Goal: Find specific page/section: Find specific page/section

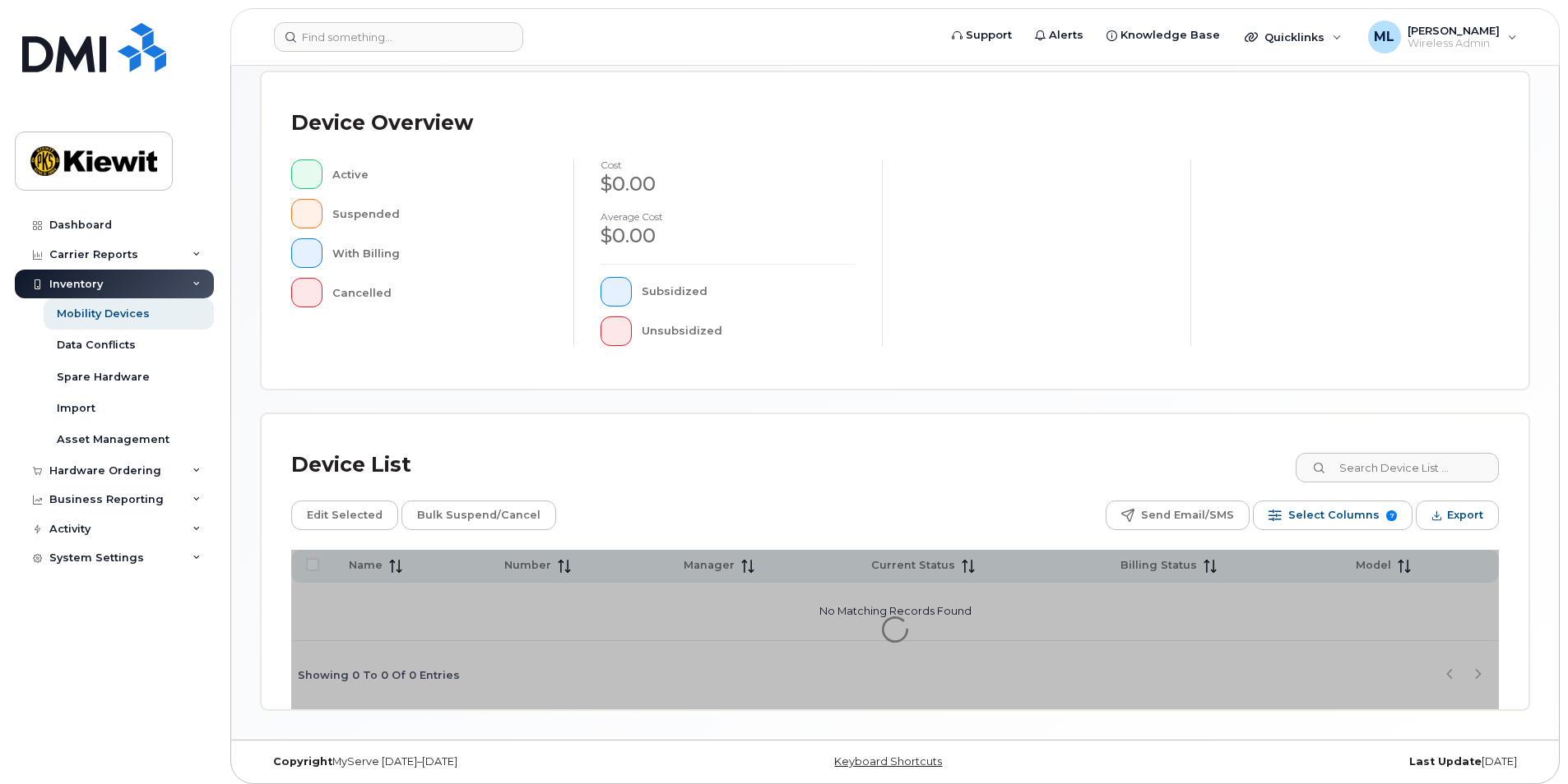
scroll to position [346, 0]
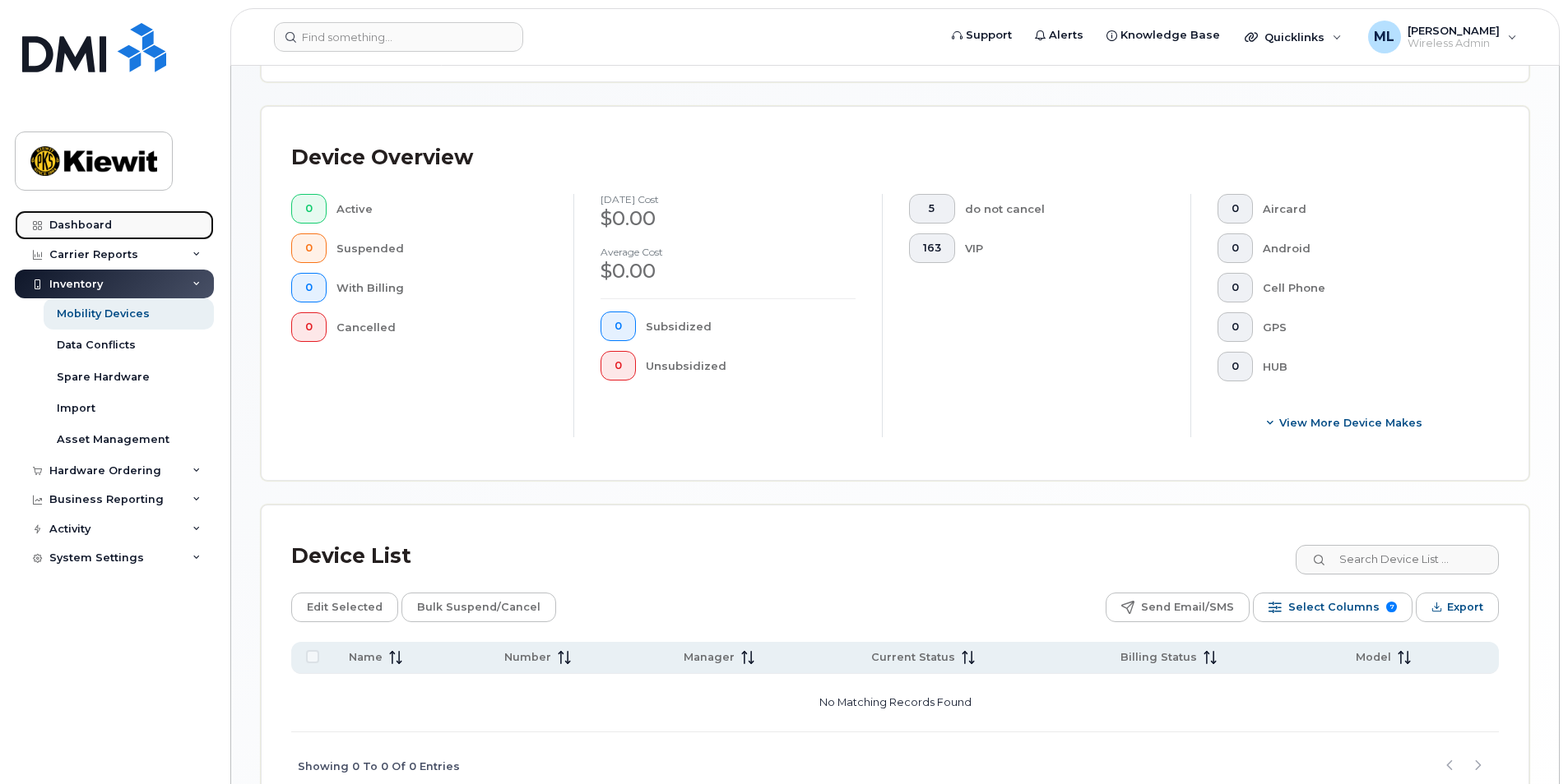
click at [111, 222] on link "Dashboard" at bounding box center [114, 225] width 199 height 30
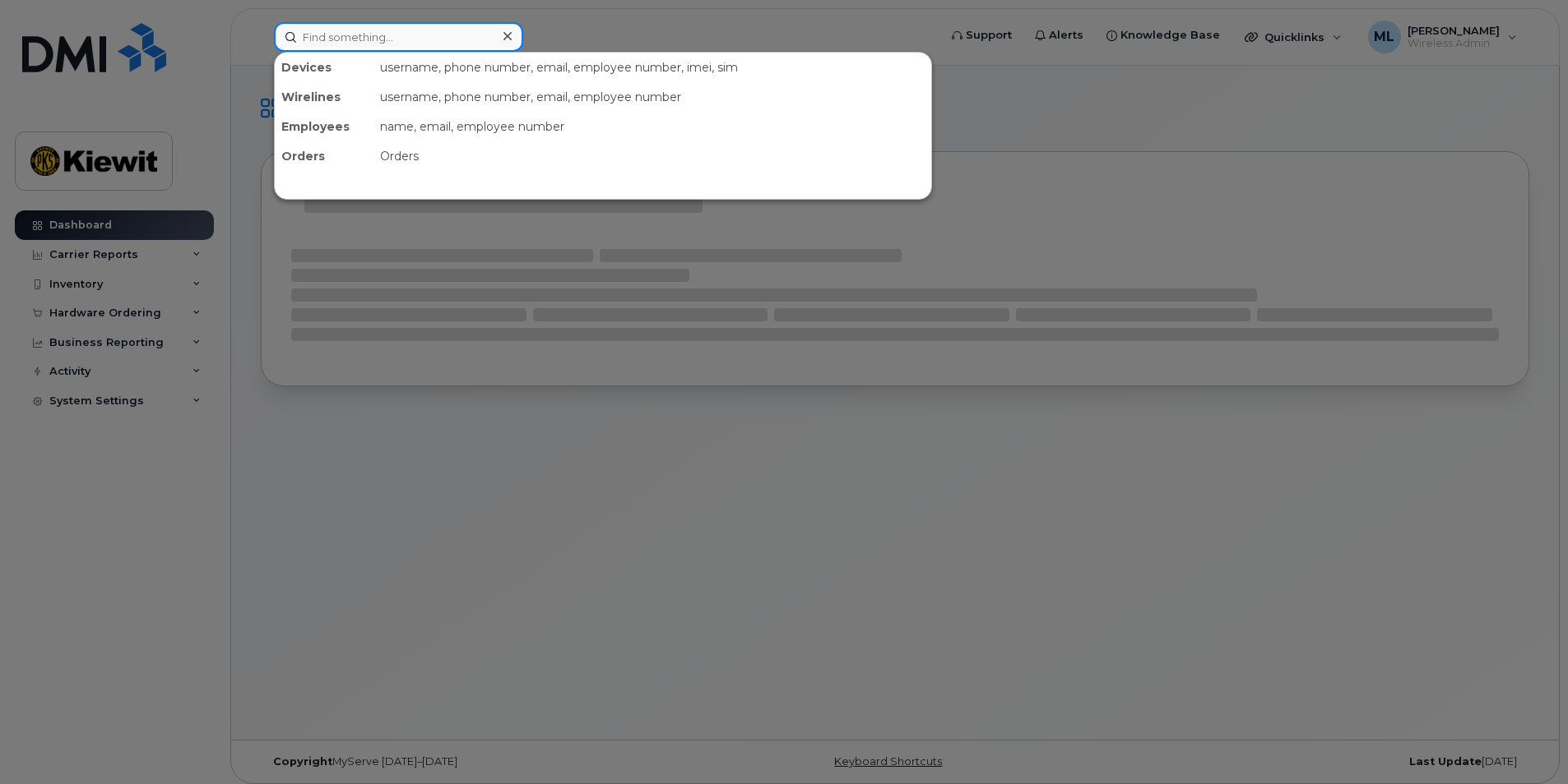
click at [431, 39] on input at bounding box center [399, 37] width 249 height 30
click at [255, 473] on div at bounding box center [784, 392] width 1568 height 784
click at [380, 34] on input at bounding box center [399, 37] width 249 height 30
click at [181, 457] on div at bounding box center [784, 392] width 1568 height 784
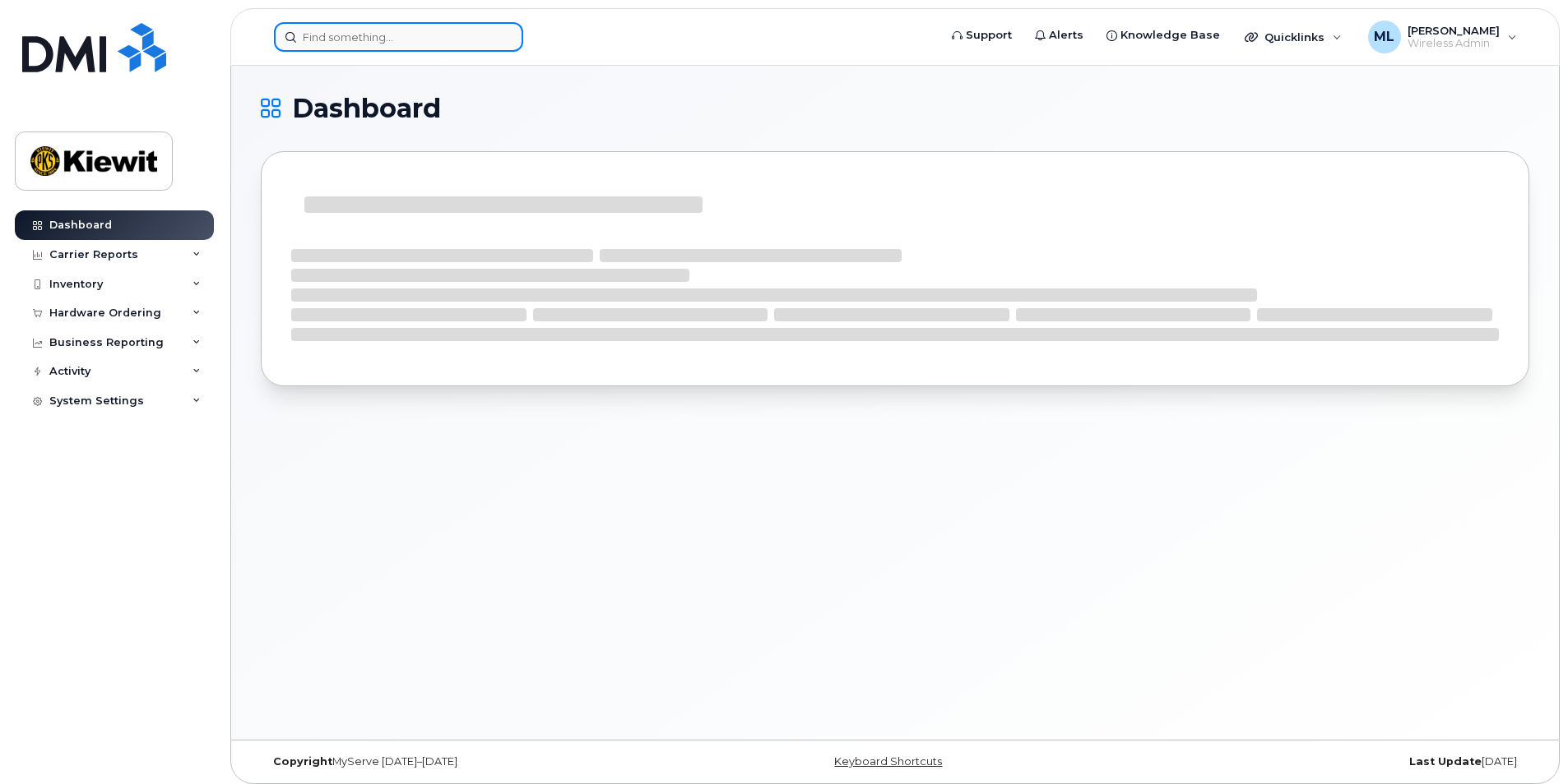
click at [387, 41] on input at bounding box center [399, 37] width 249 height 30
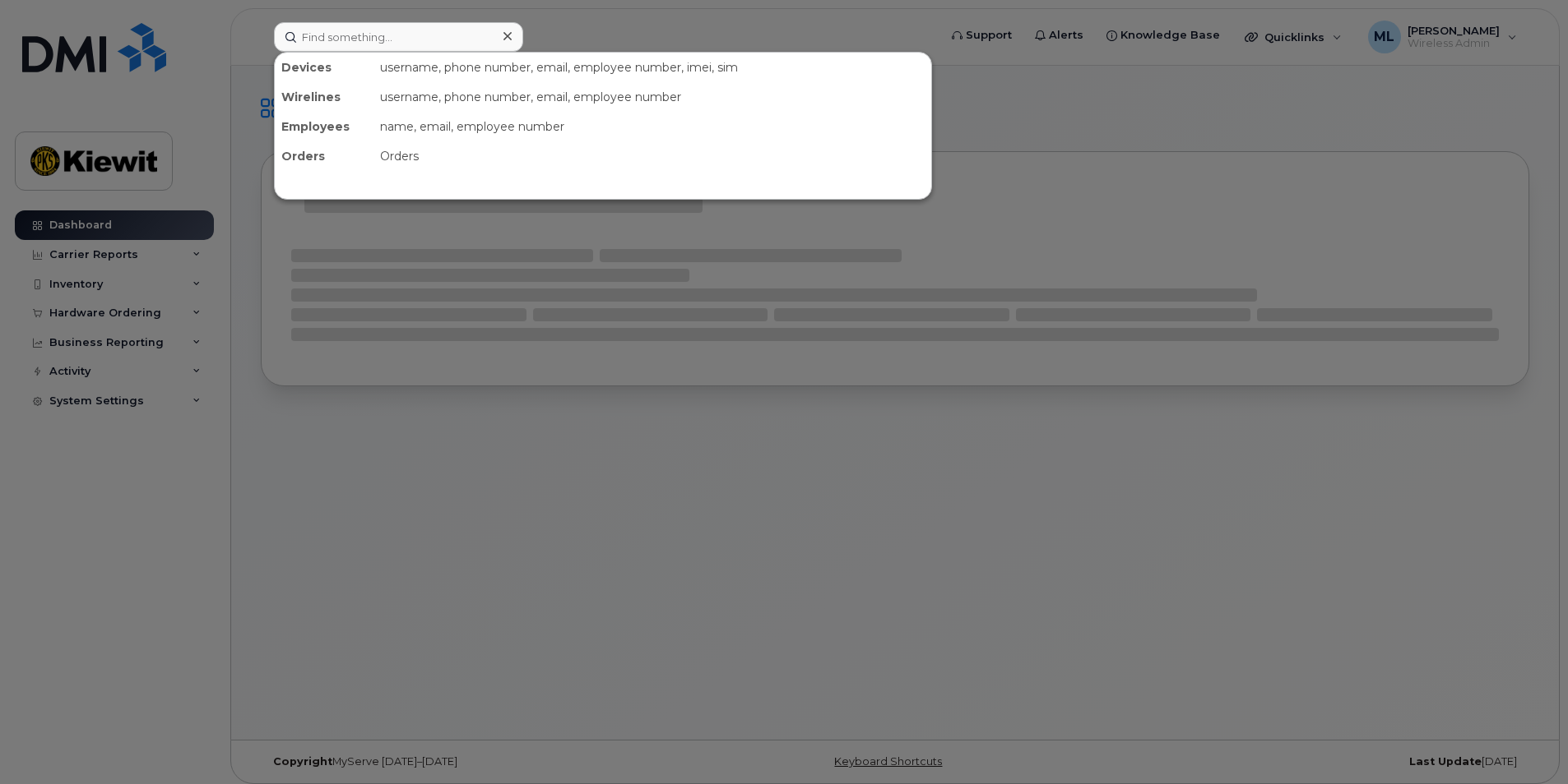
click at [734, 486] on div at bounding box center [784, 392] width 1568 height 784
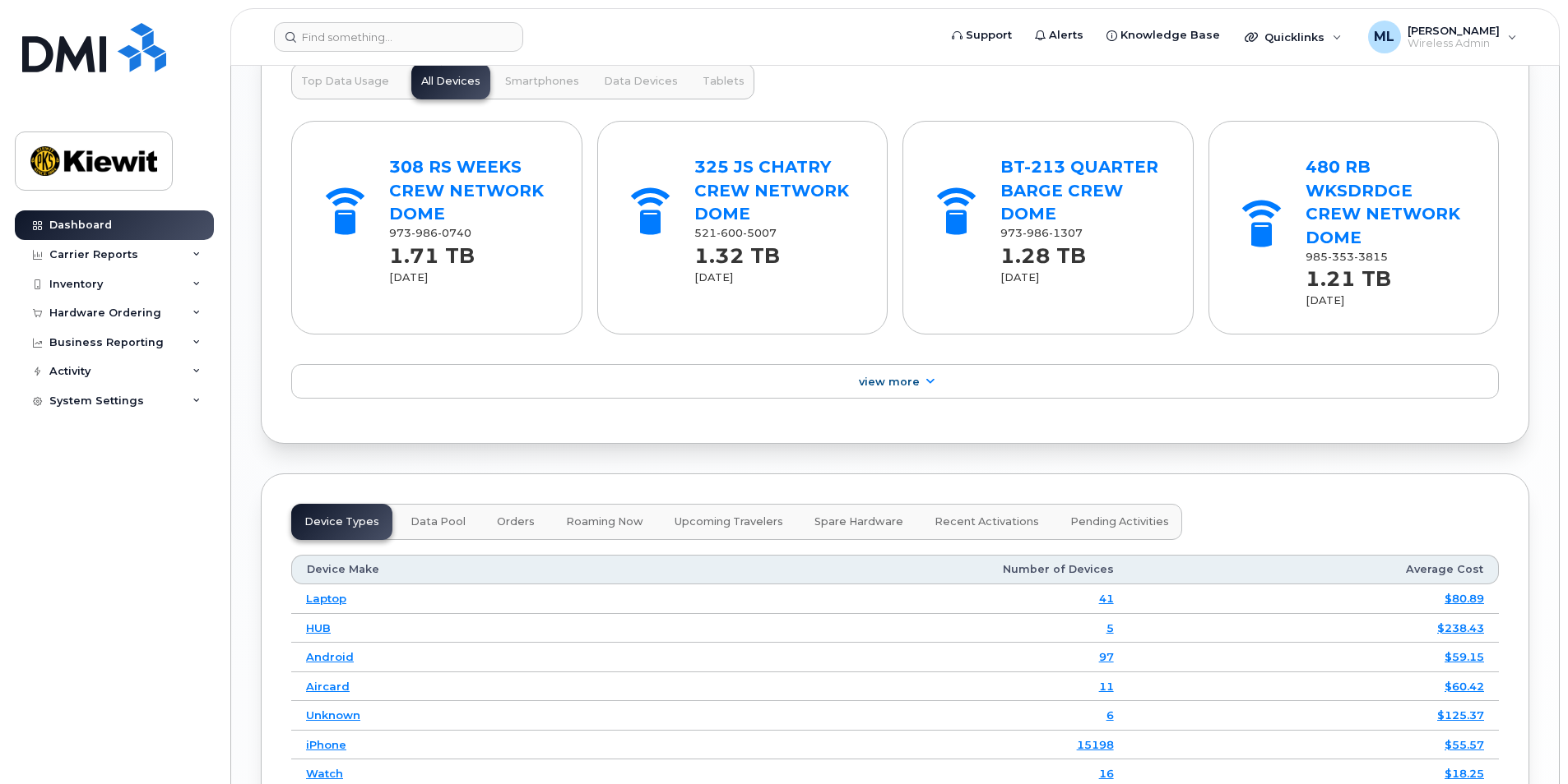
scroll to position [1890, 0]
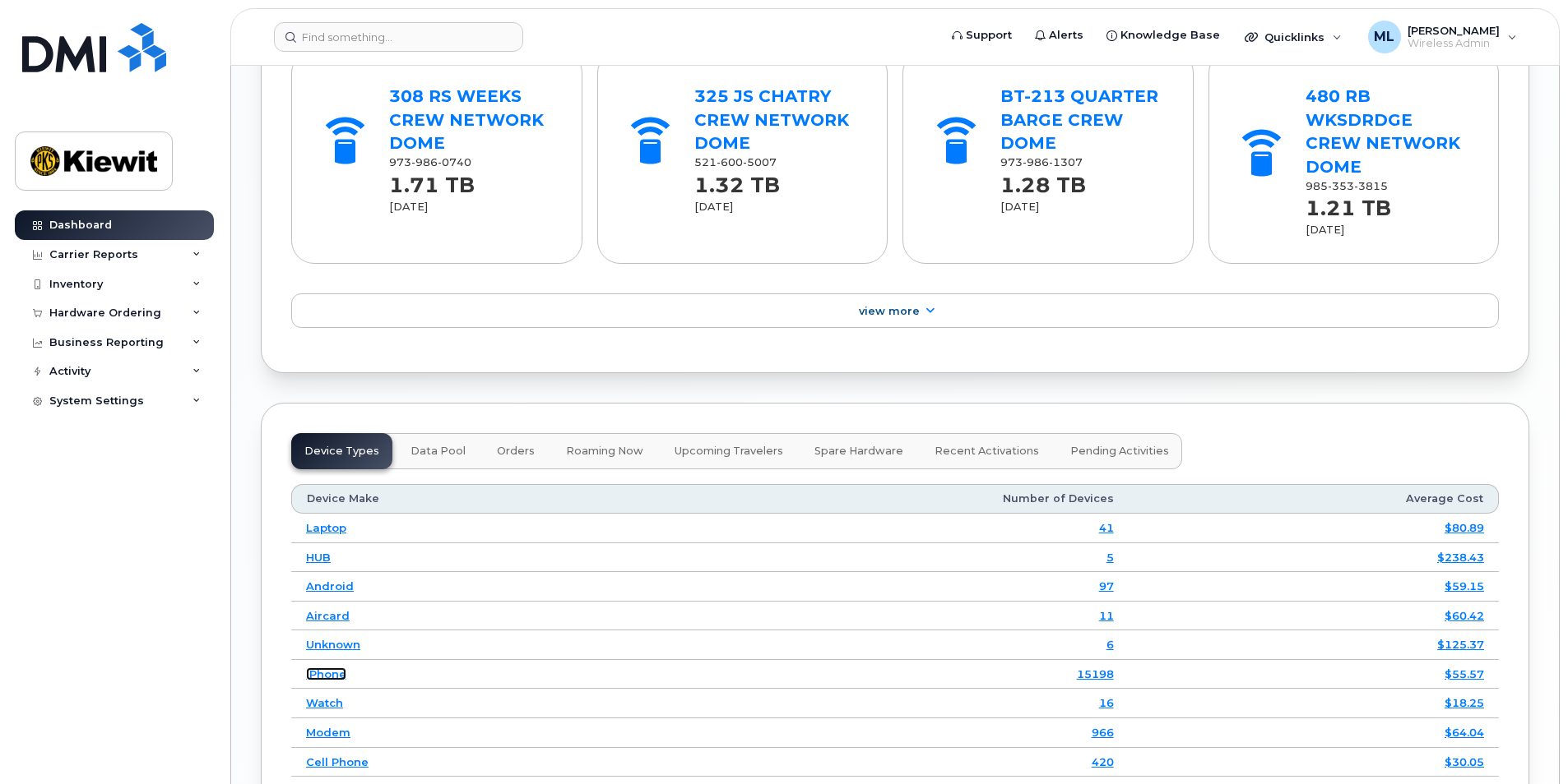
click at [337, 667] on link "iPhone" at bounding box center [326, 674] width 41 height 14
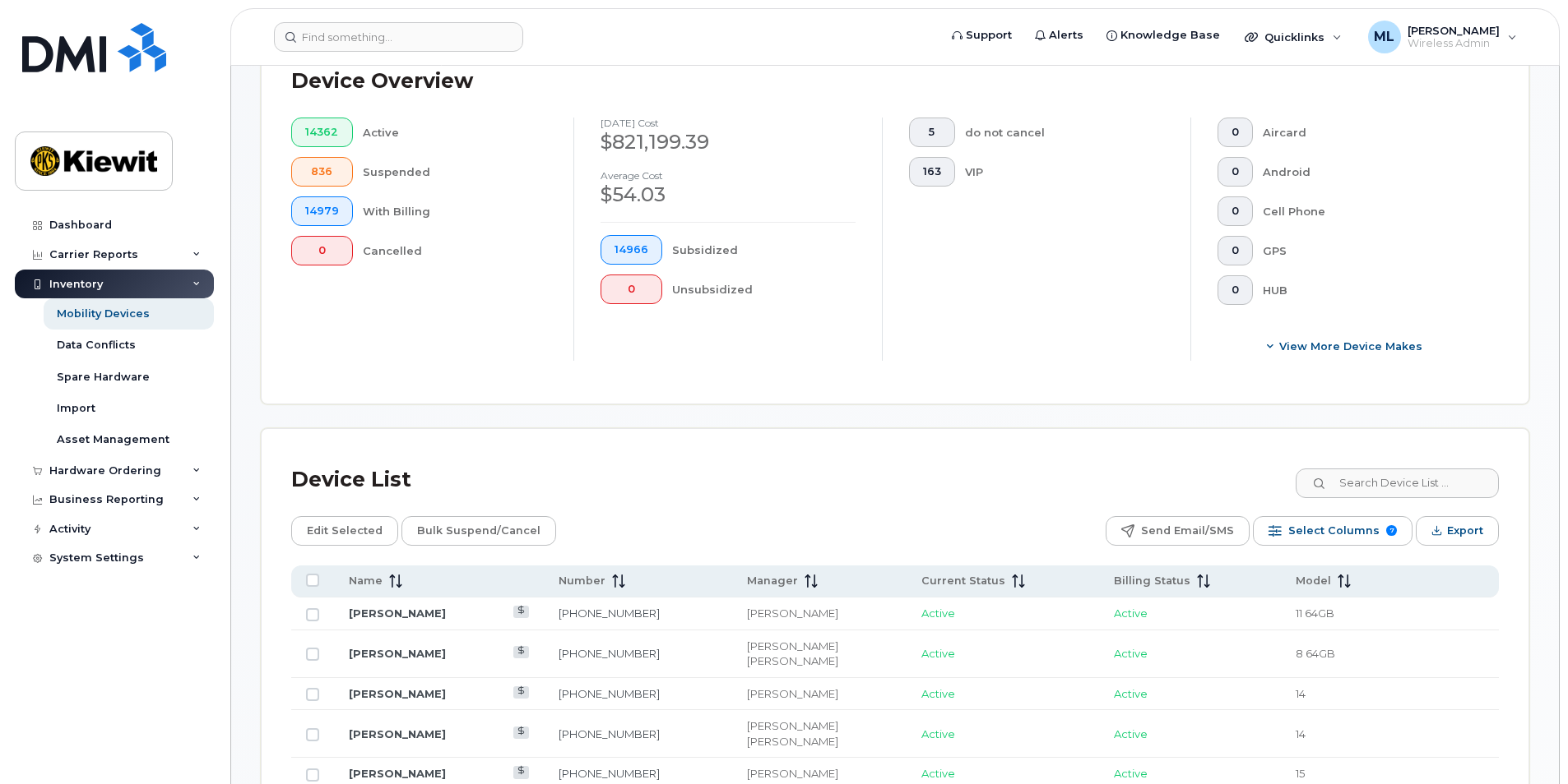
scroll to position [536, 0]
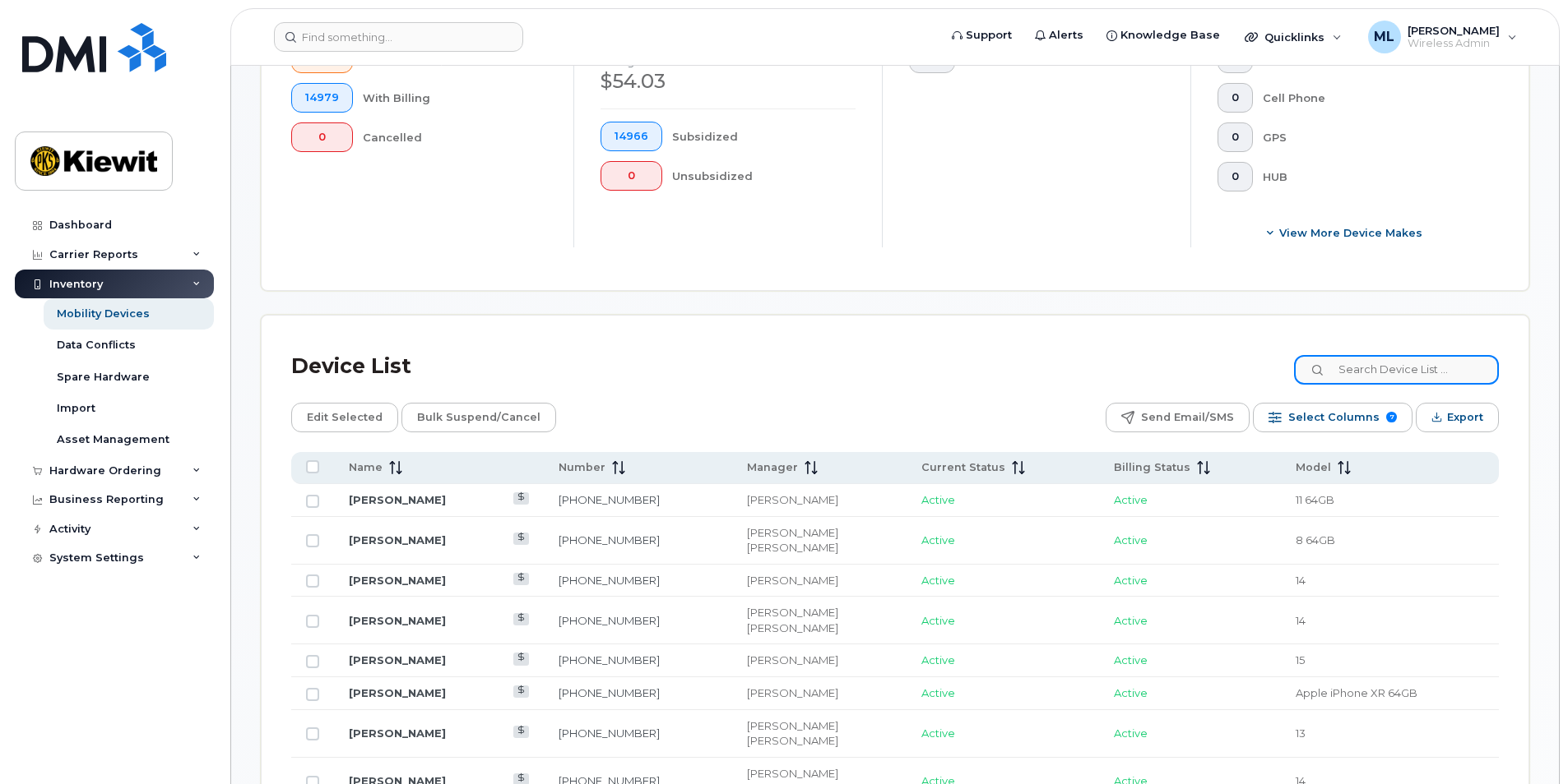
click at [1377, 372] on input at bounding box center [1396, 369] width 205 height 30
type input "[PERSON_NAME]"
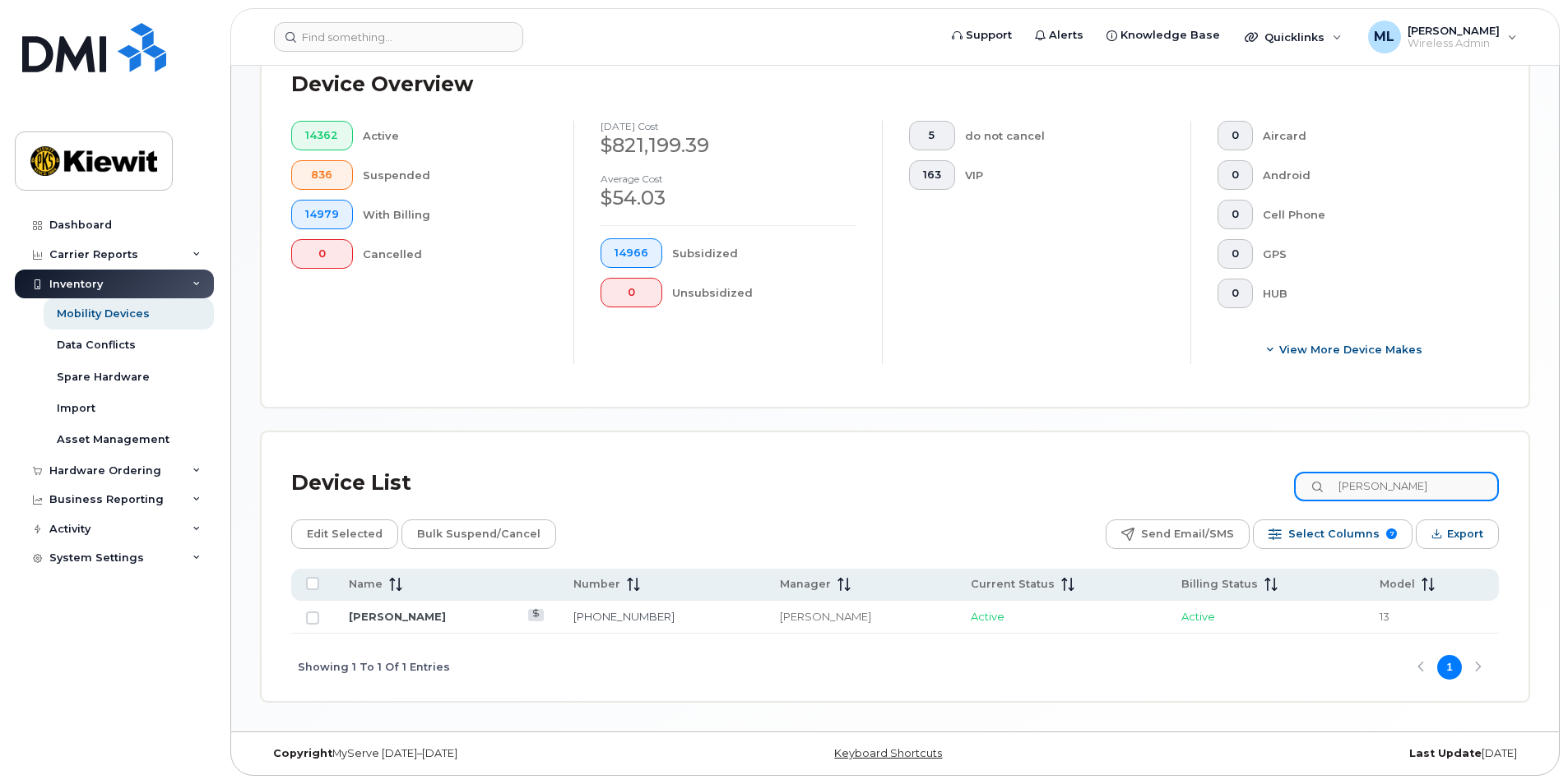
scroll to position [419, 0]
drag, startPoint x: 1442, startPoint y: 483, endPoint x: 1252, endPoint y: 492, distance: 190.2
click at [1253, 488] on div "Device List [PERSON_NAME]" at bounding box center [894, 483] width 1207 height 42
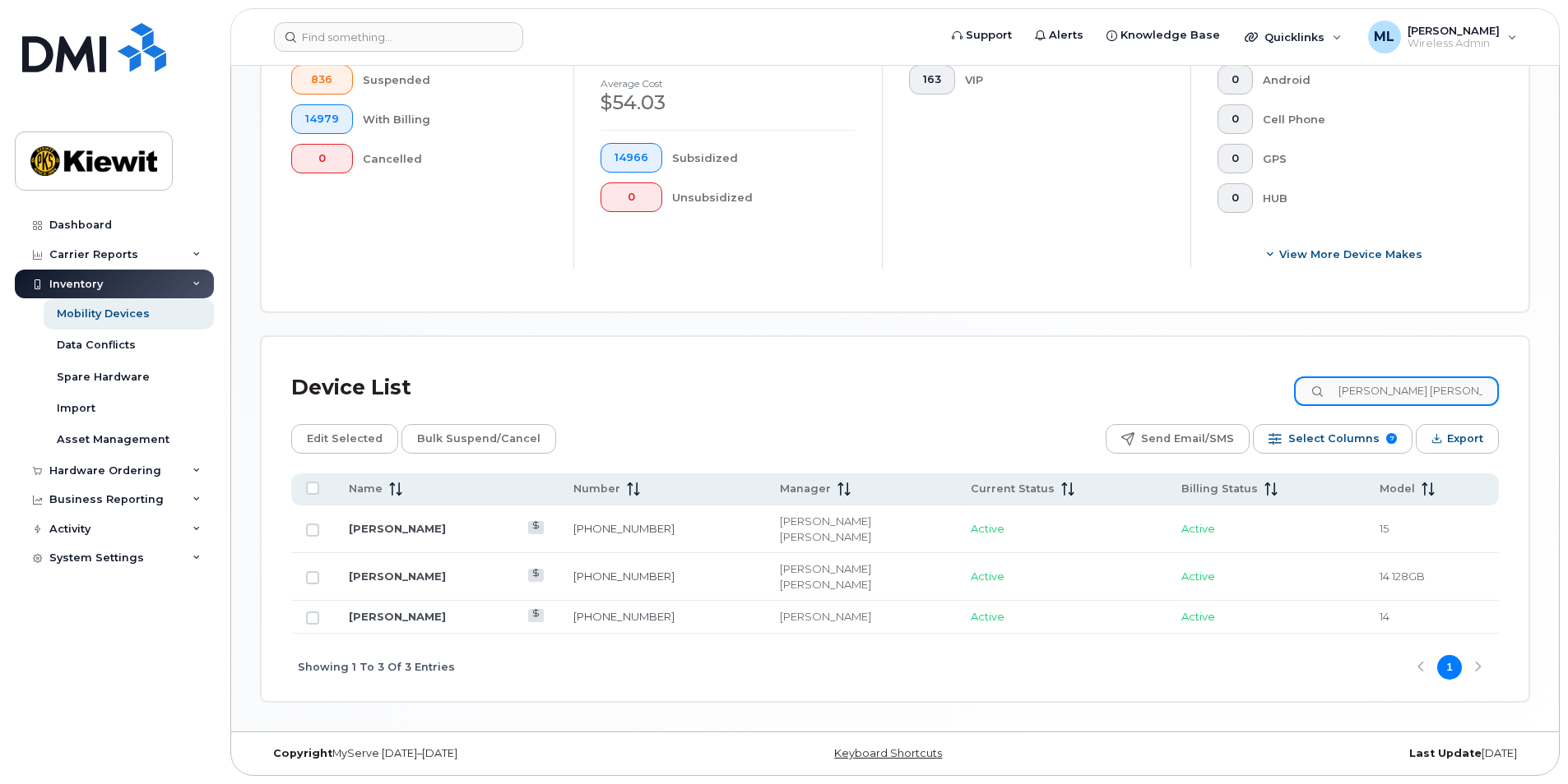
scroll to position [515, 0]
type input "[PERSON_NAME] [PERSON_NAME]"
